Goal: Information Seeking & Learning: Learn about a topic

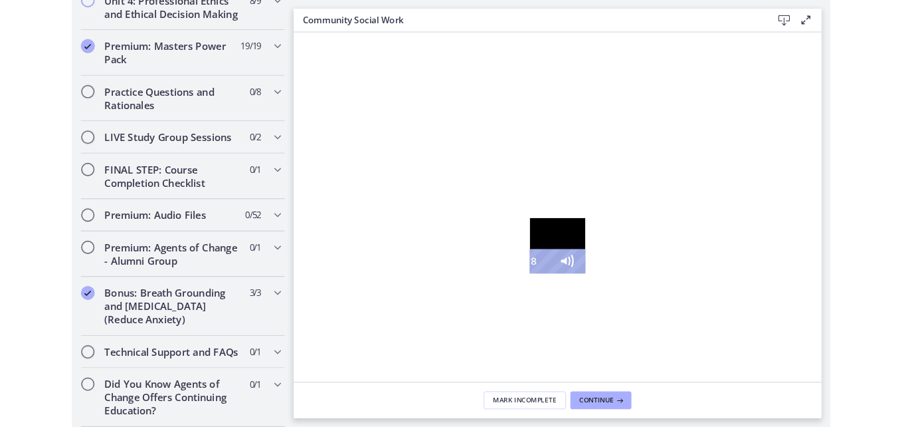
scroll to position [1165, 0]
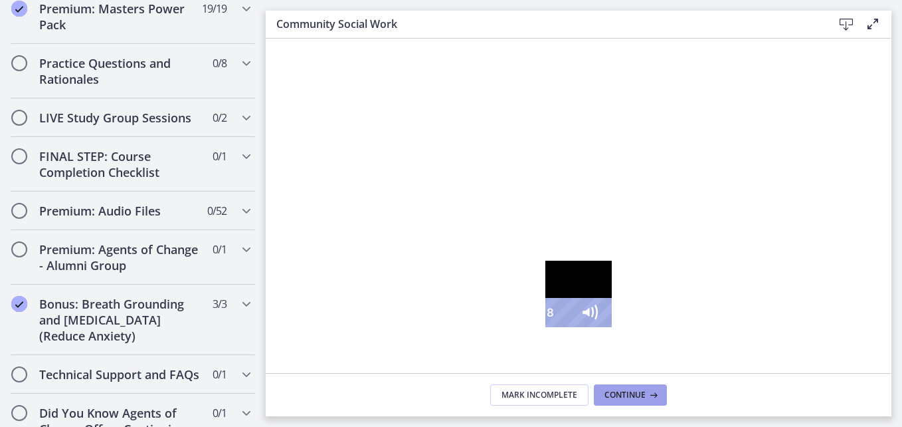
click at [638, 393] on span "Continue" at bounding box center [625, 394] width 41 height 11
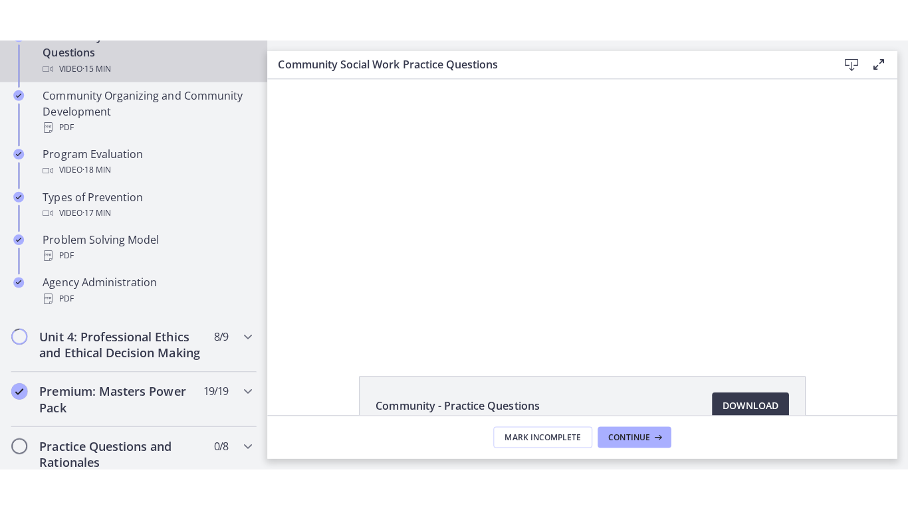
scroll to position [760, 0]
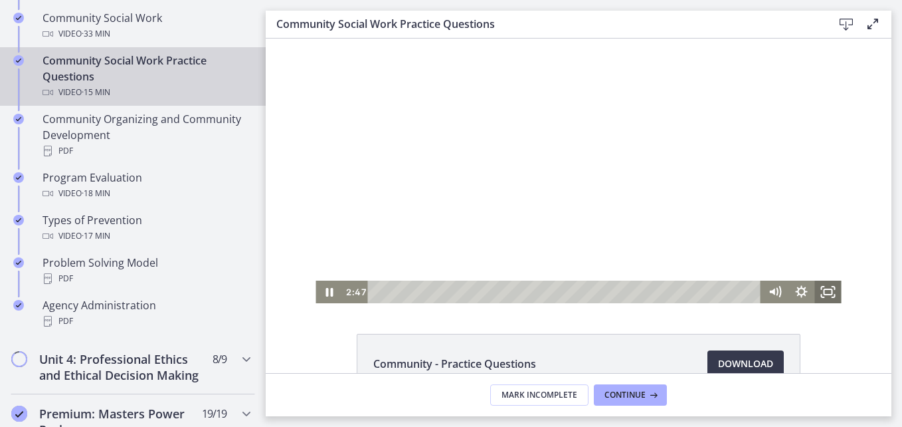
click at [822, 293] on icon "Fullscreen" at bounding box center [828, 291] width 27 height 23
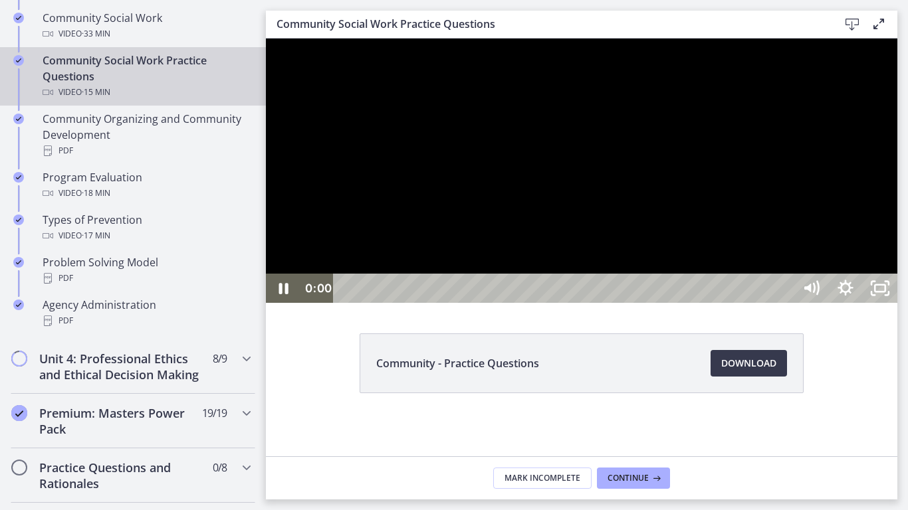
drag, startPoint x: 479, startPoint y: 536, endPoint x: 330, endPoint y: 538, distance: 149.5
click at [330, 303] on div "0:00 0:00" at bounding box center [546, 288] width 493 height 29
click at [289, 306] on icon "Pause" at bounding box center [283, 288] width 41 height 35
click at [282, 296] on icon "Play Video" at bounding box center [285, 288] width 11 height 15
click at [287, 296] on icon "Pause" at bounding box center [283, 288] width 11 height 13
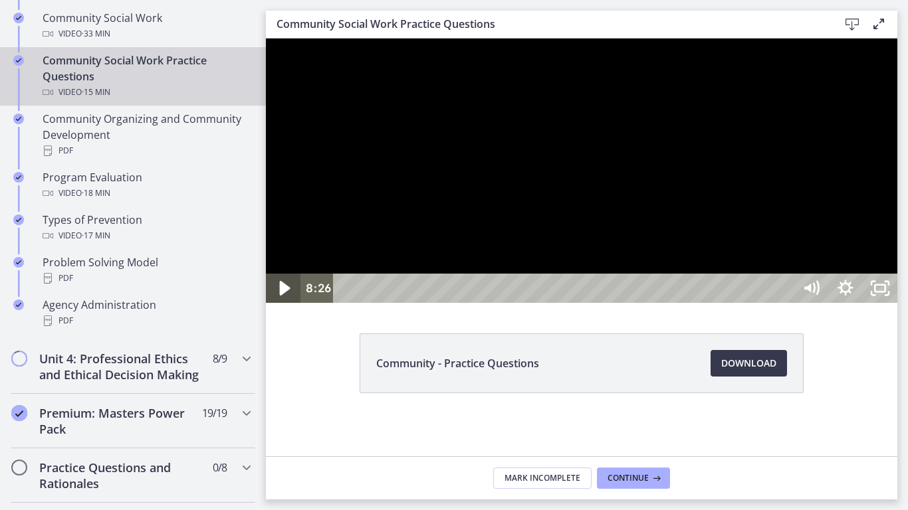
click at [287, 306] on icon "Play Video" at bounding box center [284, 288] width 41 height 35
click at [287, 294] on icon "Pause" at bounding box center [283, 288] width 9 height 11
click at [287, 303] on icon "Play Video" at bounding box center [284, 288] width 35 height 29
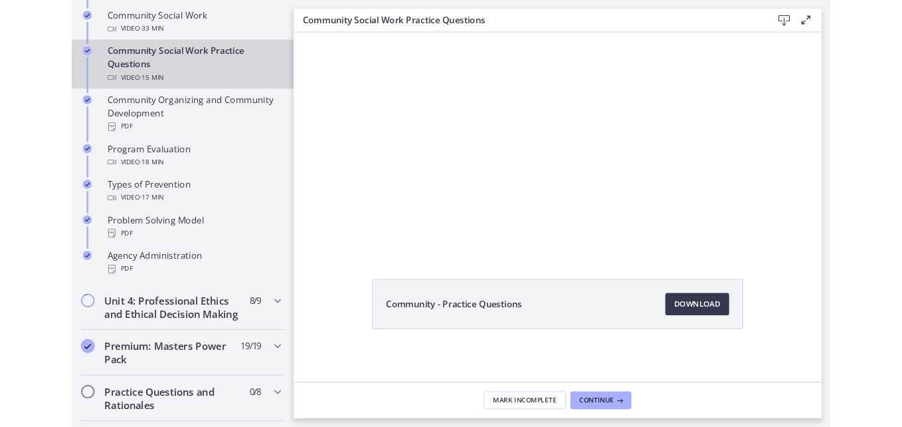
scroll to position [0, 0]
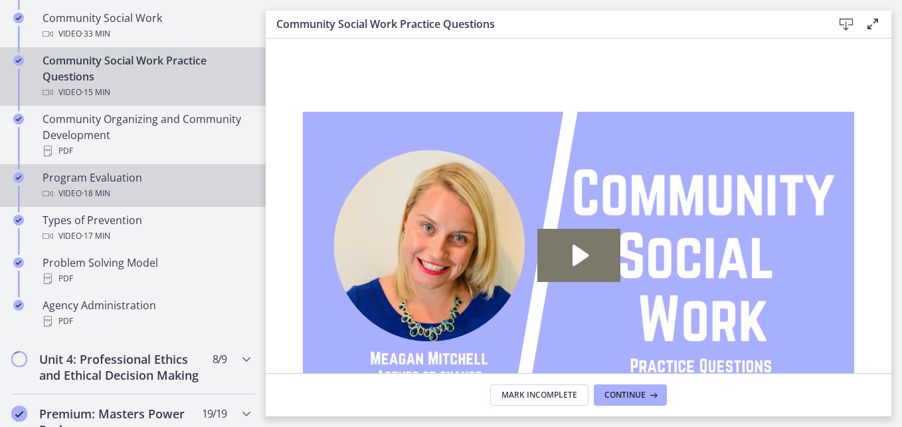
click at [110, 193] on span "· 18 min" at bounding box center [96, 193] width 29 height 16
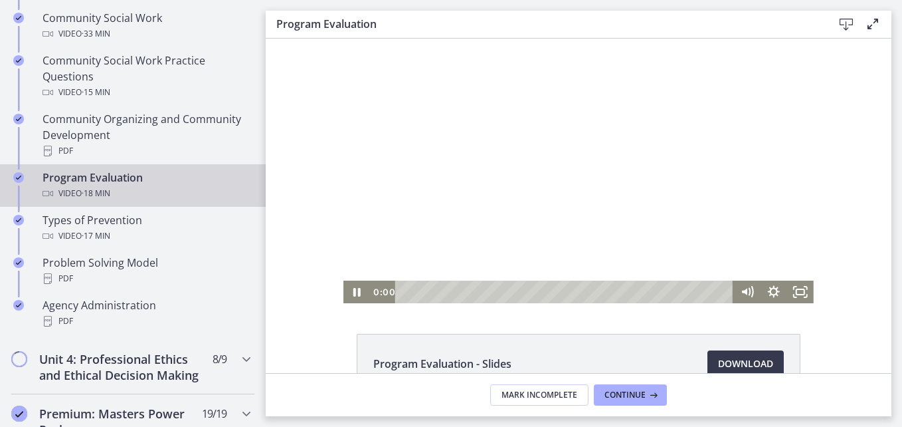
drag, startPoint x: 659, startPoint y: 290, endPoint x: 368, endPoint y: 270, distance: 292.4
click at [368, 270] on div "Click for sound @keyframes VOLUME_SMALL_WAVE_FLASH { 0% { opacity: 0; } 33% { o…" at bounding box center [579, 171] width 471 height 264
click at [792, 288] on icon "Fullscreen" at bounding box center [801, 291] width 27 height 23
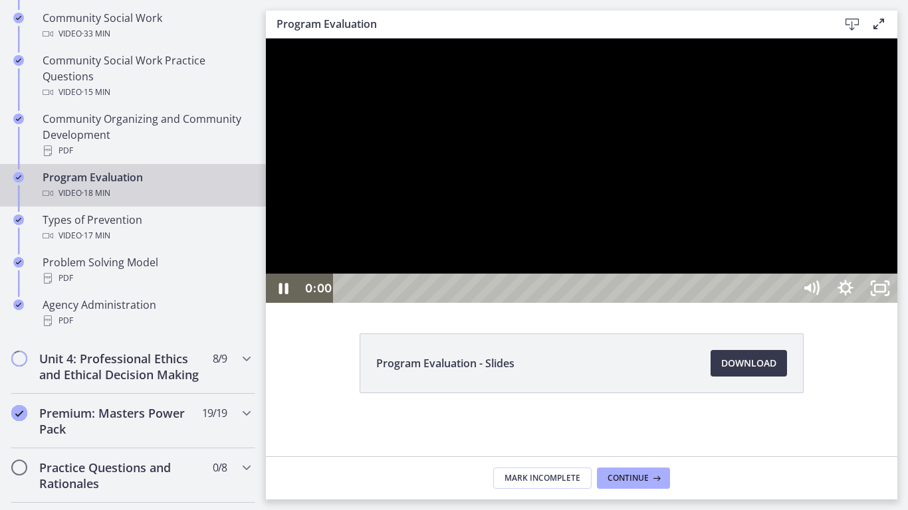
drag, startPoint x: 740, startPoint y: 536, endPoint x: 306, endPoint y: 532, distance: 433.3
click at [306, 303] on div "0:00 0:00" at bounding box center [546, 288] width 493 height 29
click at [367, 303] on div at bounding box center [581, 171] width 631 height 264
click at [291, 303] on icon "Play Video" at bounding box center [284, 288] width 35 height 29
click at [291, 306] on icon "Pause" at bounding box center [283, 288] width 41 height 35
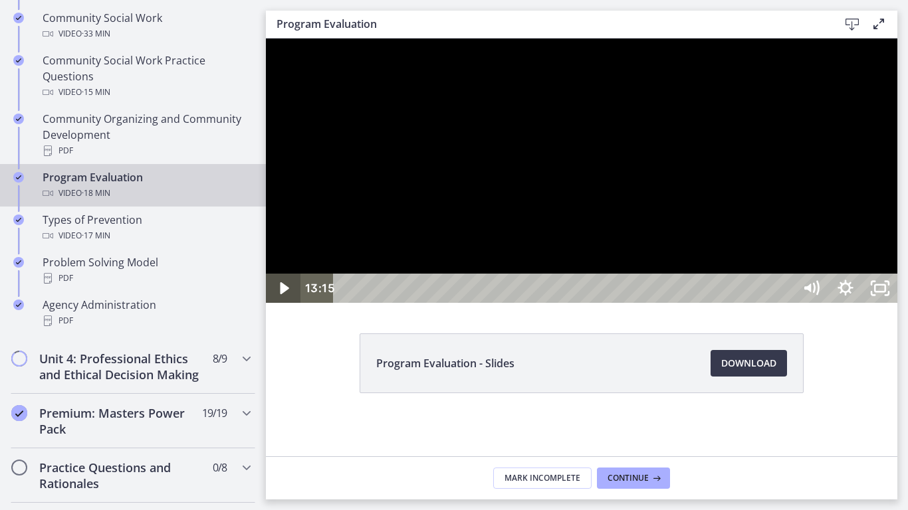
click at [291, 303] on icon "Play Video" at bounding box center [284, 288] width 35 height 29
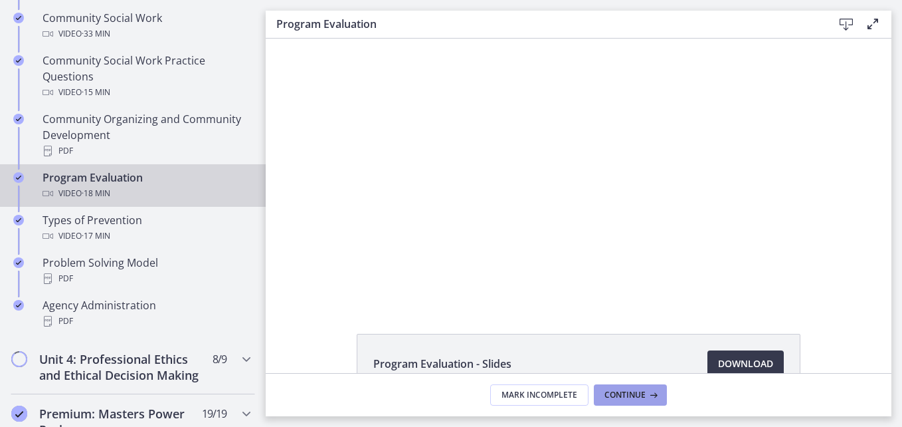
click at [636, 395] on span "Continue" at bounding box center [625, 394] width 41 height 11
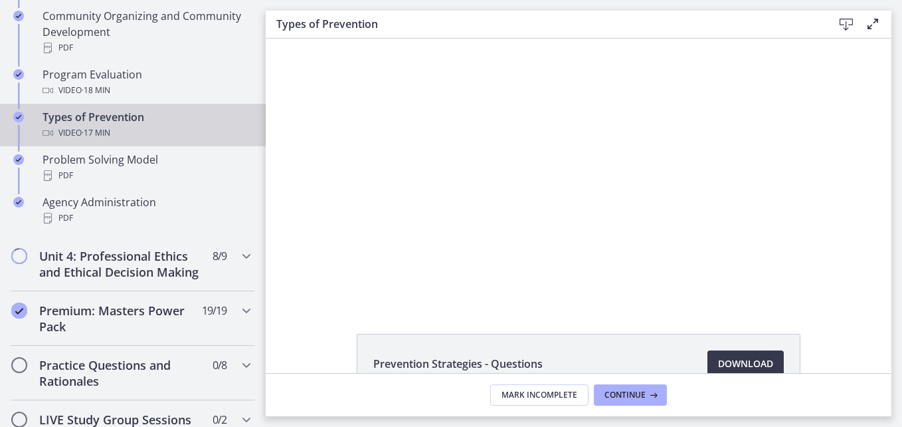
scroll to position [869, 0]
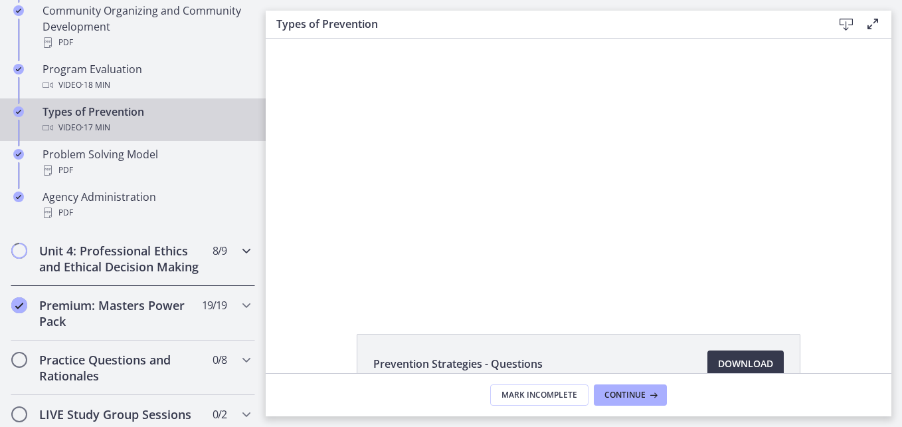
click at [239, 256] on icon "Chapters" at bounding box center [247, 251] width 16 height 16
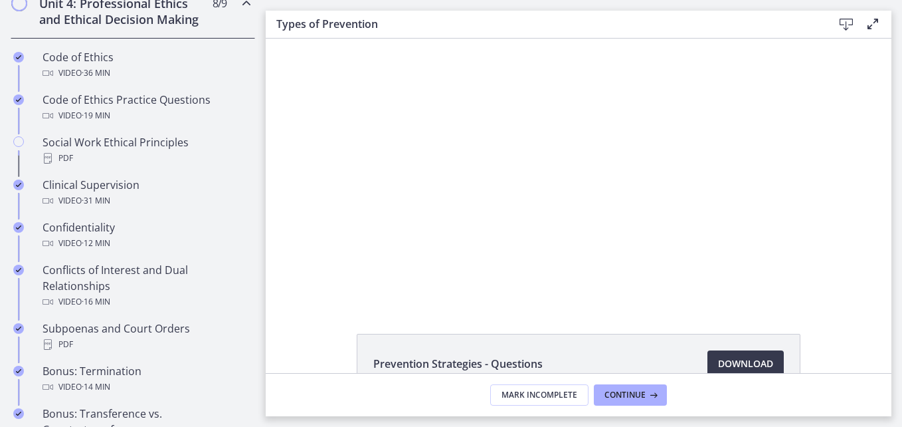
scroll to position [602, 0]
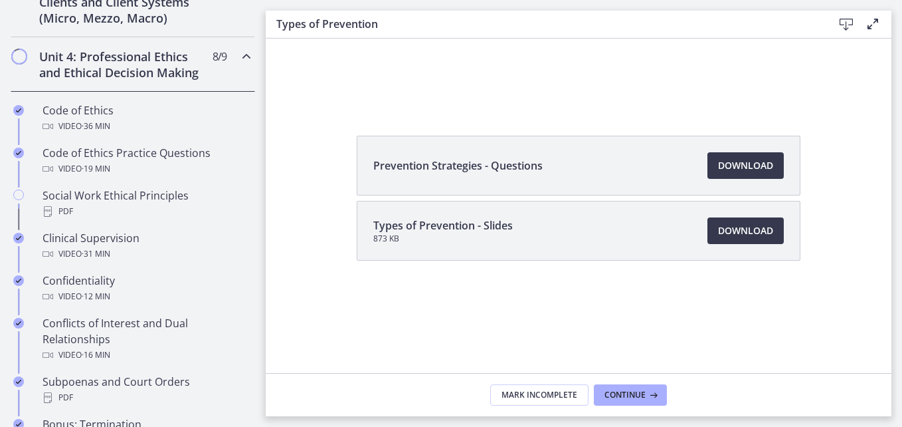
scroll to position [530, 0]
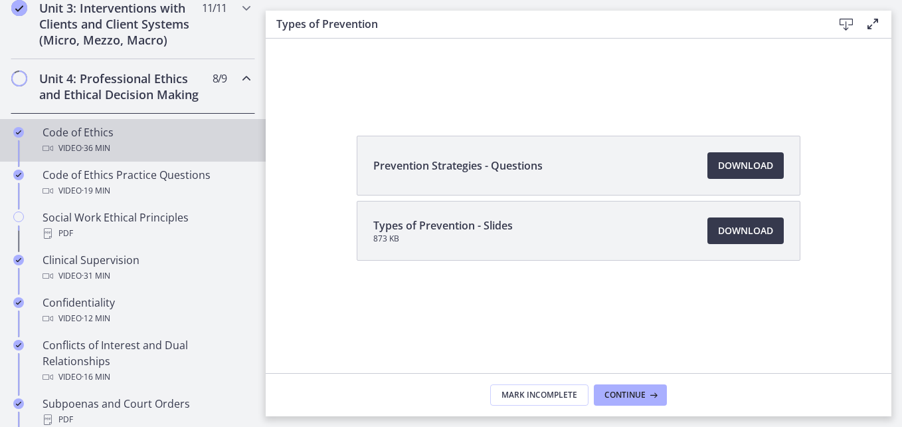
click at [169, 156] on div "Video · 36 min" at bounding box center [146, 148] width 207 height 16
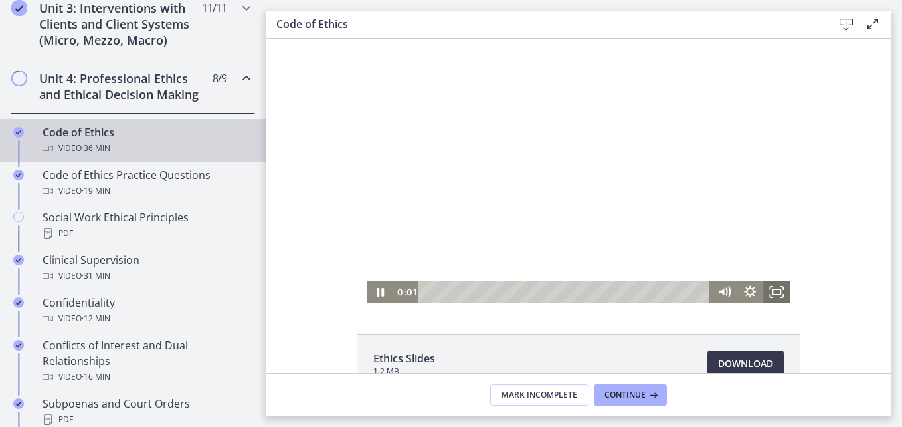
click at [772, 294] on icon "Fullscreen" at bounding box center [777, 291] width 27 height 23
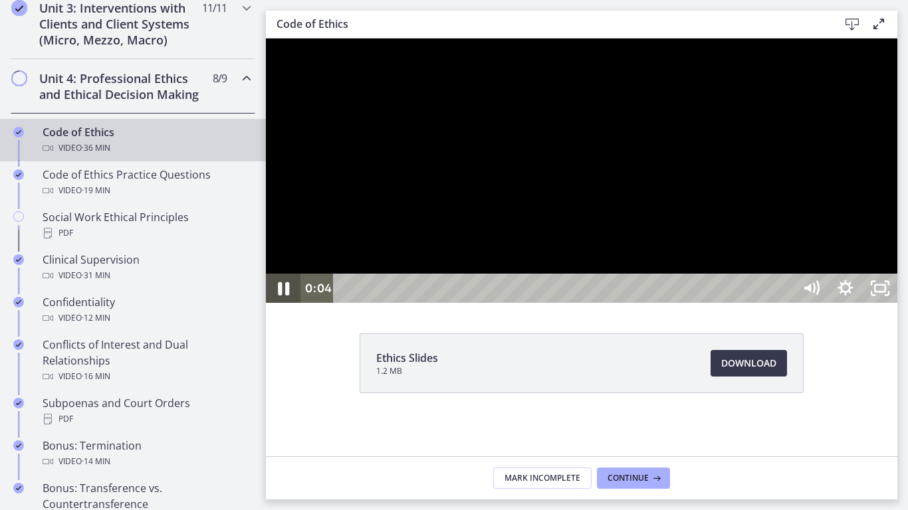
click at [281, 296] on icon "Pause" at bounding box center [283, 288] width 11 height 13
click at [281, 296] on icon "Play Video" at bounding box center [285, 288] width 11 height 15
click at [281, 294] on icon "Pause" at bounding box center [283, 288] width 9 height 11
